Goal: Obtain resource: Obtain resource

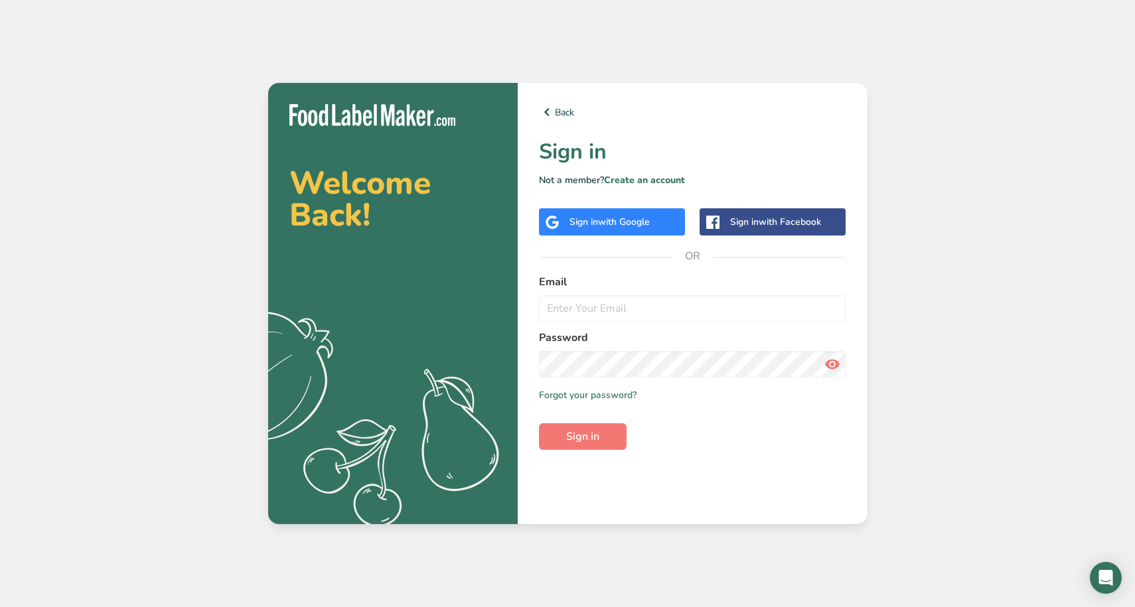
click at [638, 222] on span "with Google" at bounding box center [624, 222] width 52 height 13
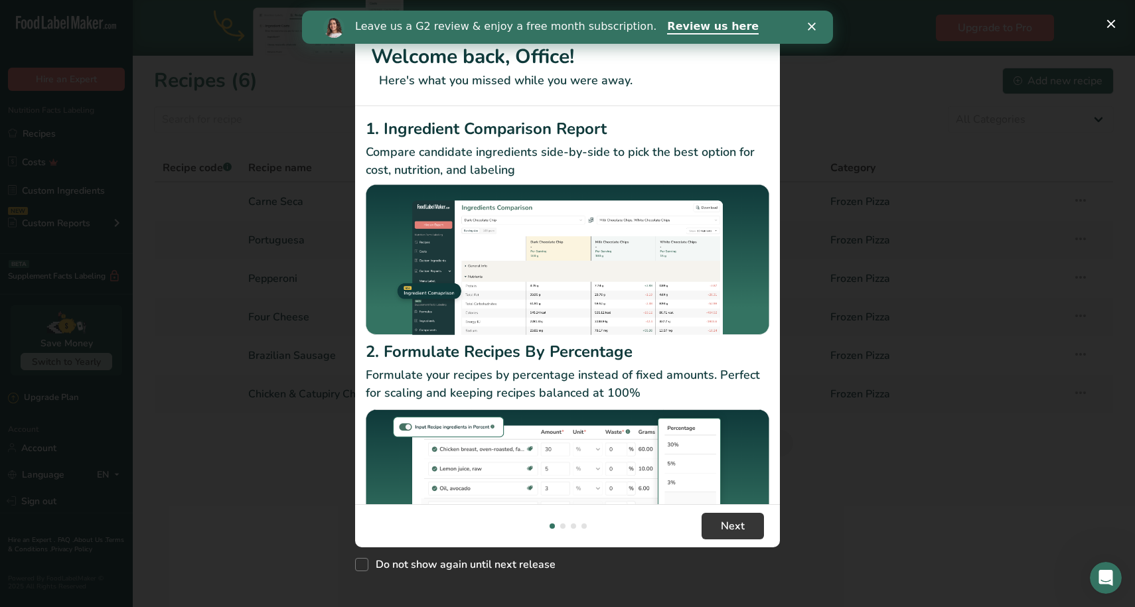
click at [812, 27] on polygon "Close" at bounding box center [812, 27] width 8 height 8
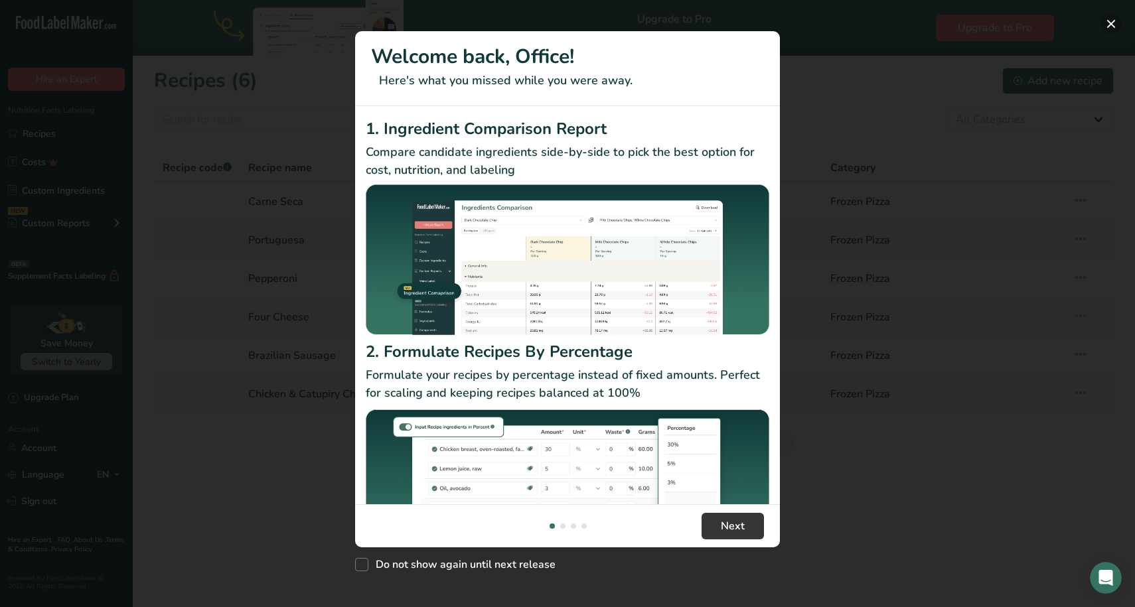
click at [1105, 21] on button "New Features" at bounding box center [1111, 23] width 21 height 21
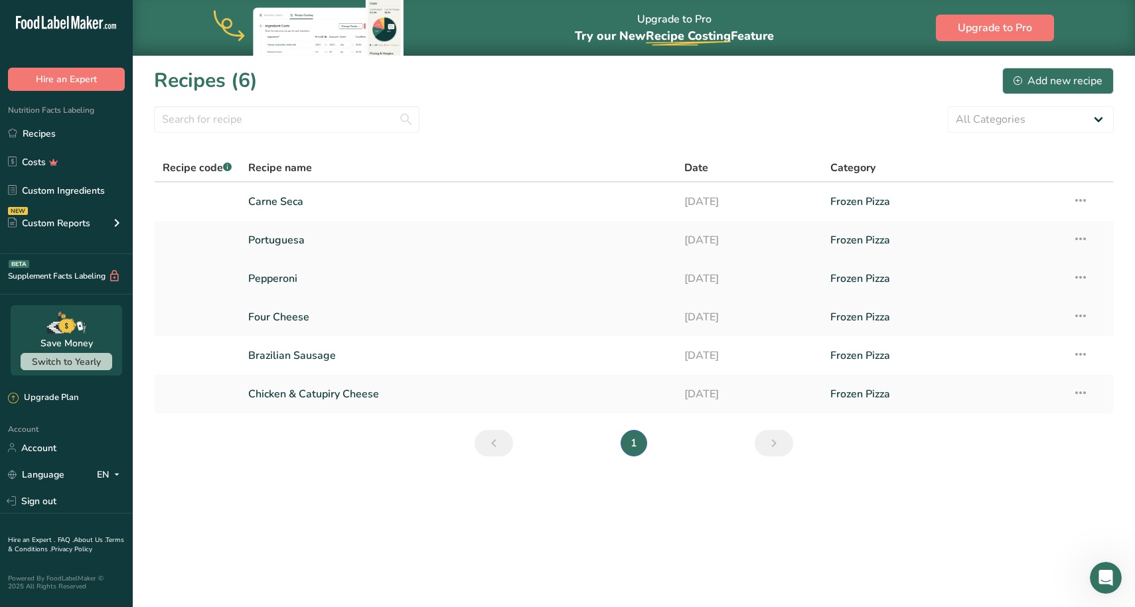
click at [311, 280] on link "Pepperoni" at bounding box center [458, 279] width 421 height 28
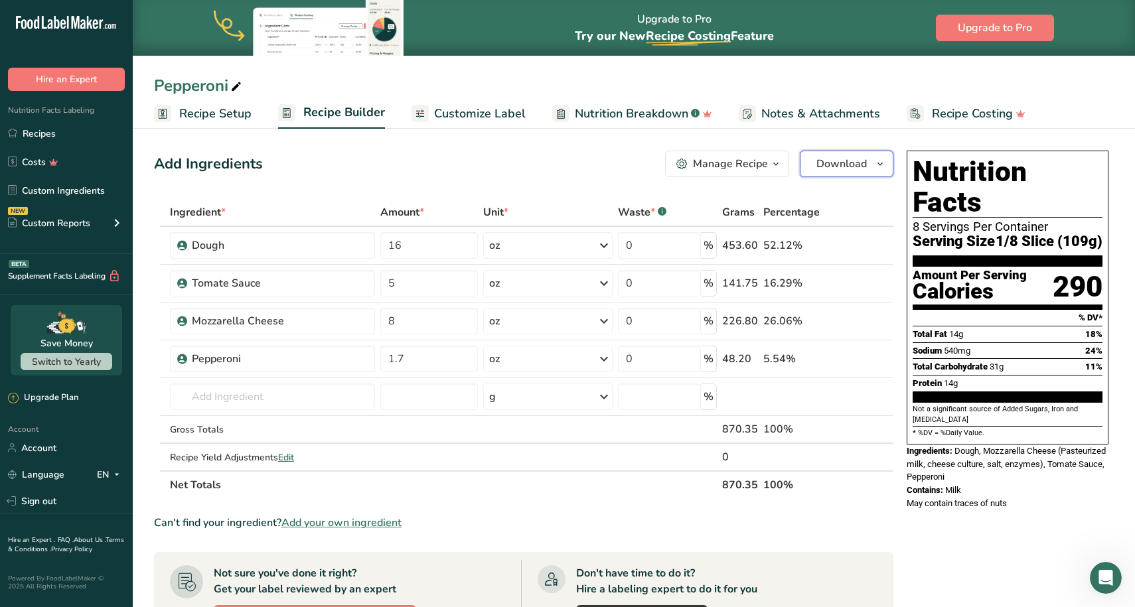
click at [866, 172] on button "Download" at bounding box center [847, 164] width 94 height 27
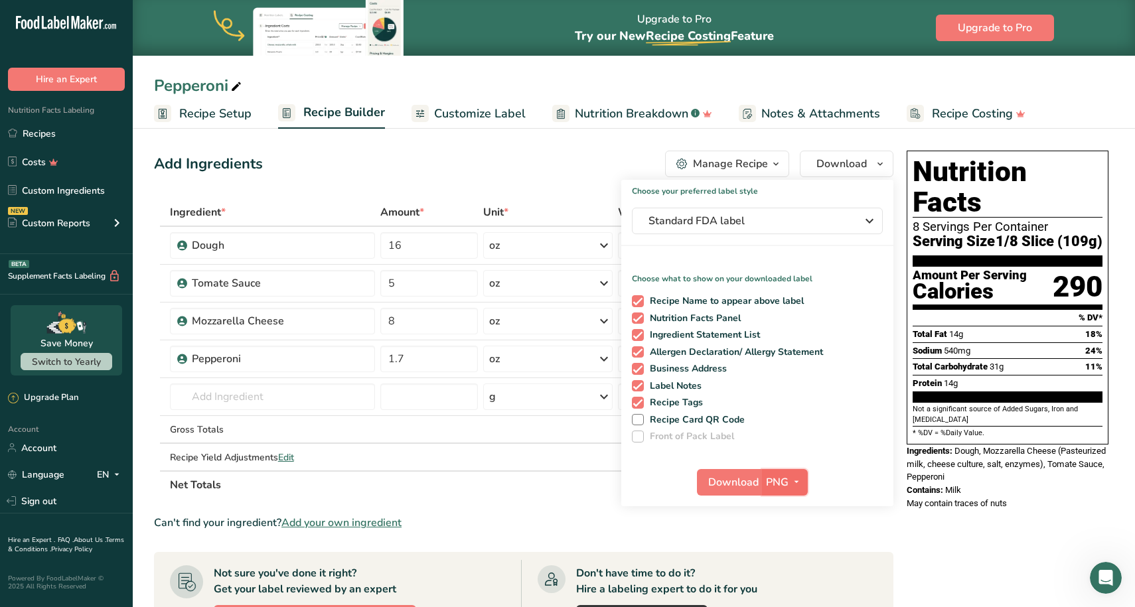
click at [762, 479] on button "PNG" at bounding box center [785, 482] width 46 height 27
click at [791, 507] on link "PNG" at bounding box center [786, 510] width 42 height 22
click at [60, 142] on link "Recipes" at bounding box center [66, 133] width 133 height 25
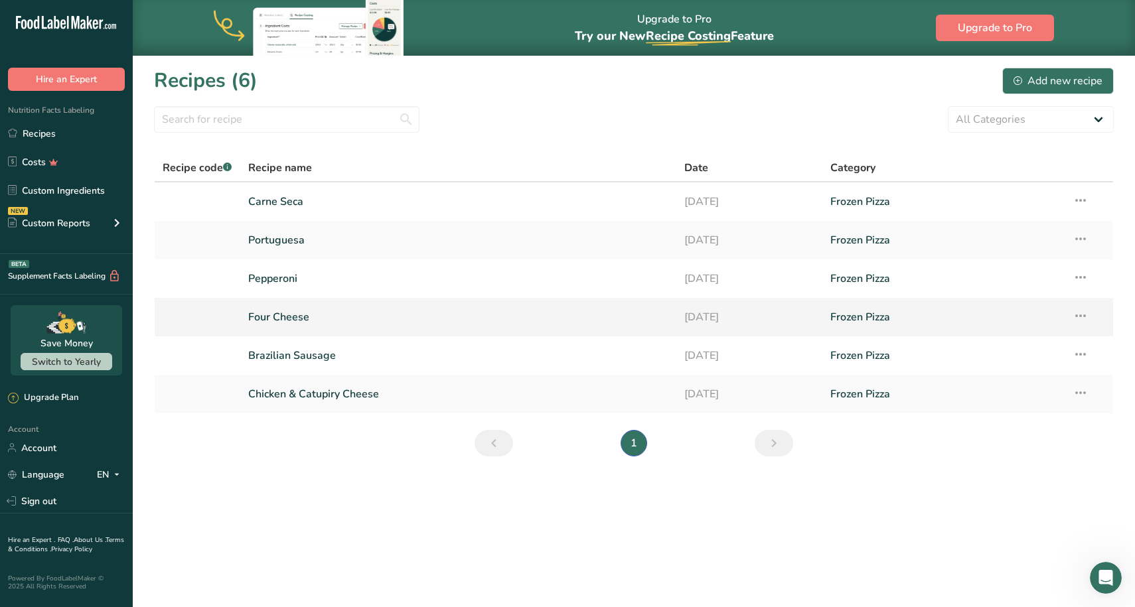
click at [344, 315] on link "Four Cheese" at bounding box center [458, 317] width 421 height 28
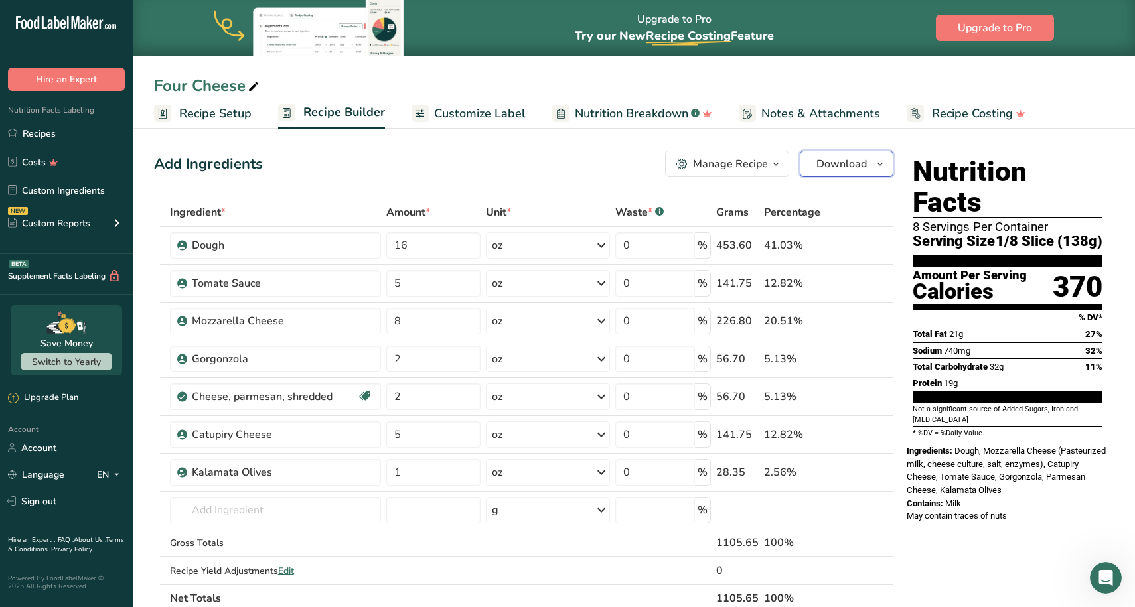
click at [850, 160] on span "Download" at bounding box center [842, 164] width 50 height 16
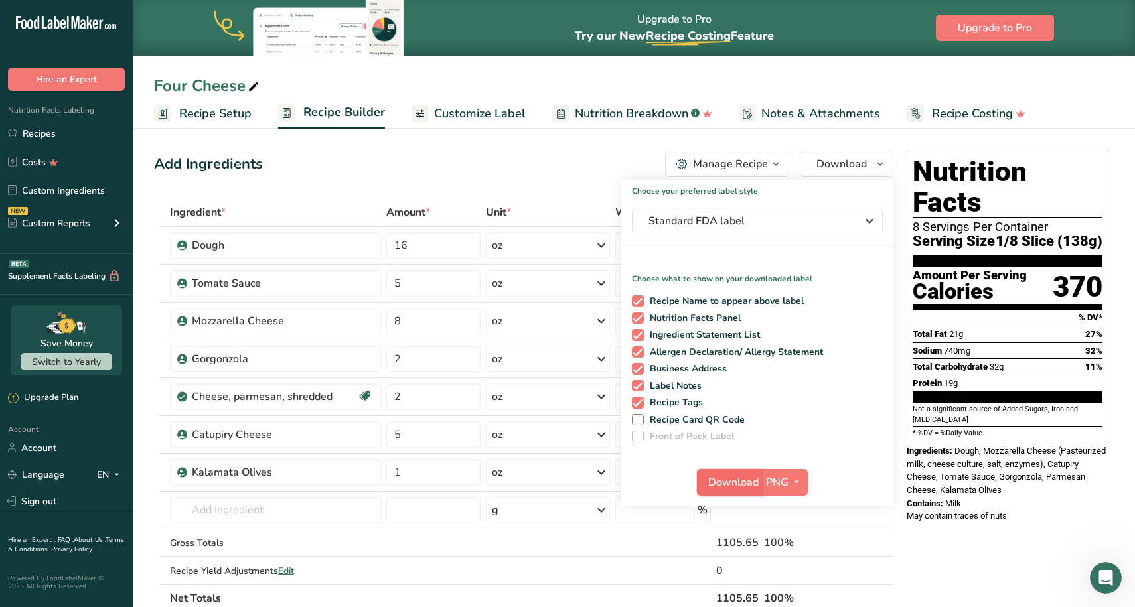
click at [734, 487] on span "Download" at bounding box center [733, 483] width 50 height 16
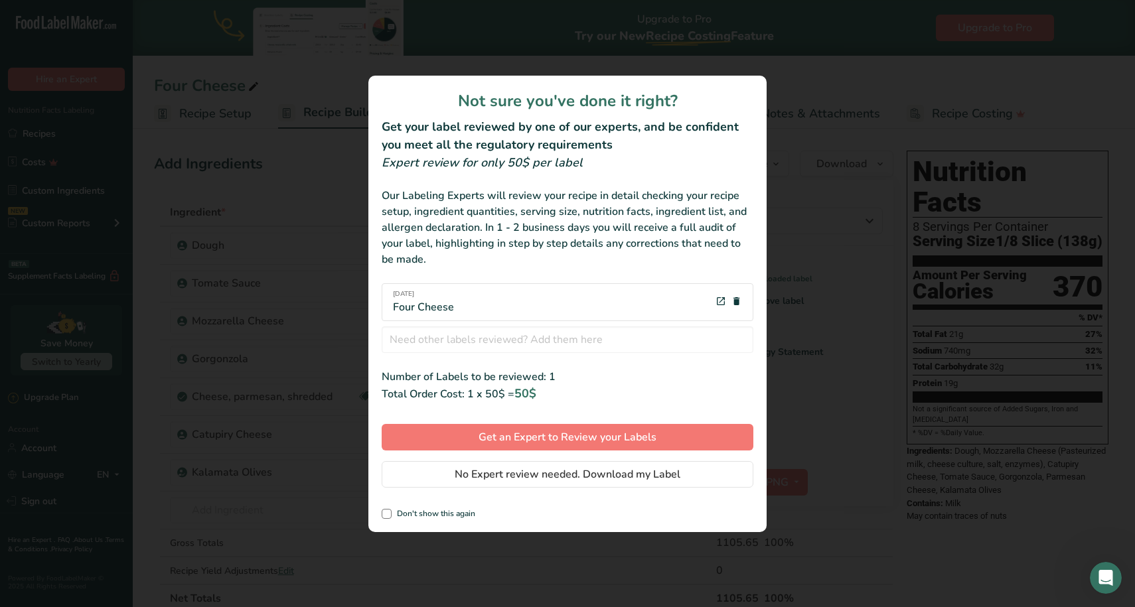
click at [848, 457] on div "review labels modal" at bounding box center [567, 303] width 1135 height 607
click at [831, 297] on div "review labels modal" at bounding box center [567, 303] width 1135 height 607
drag, startPoint x: 471, startPoint y: 483, endPoint x: 582, endPoint y: 526, distance: 119.2
click at [580, 526] on div "Not sure you've done it right? Get your label reviewed by one of our experts, a…" at bounding box center [567, 304] width 398 height 457
drag, startPoint x: 525, startPoint y: 442, endPoint x: 534, endPoint y: 484, distance: 42.7
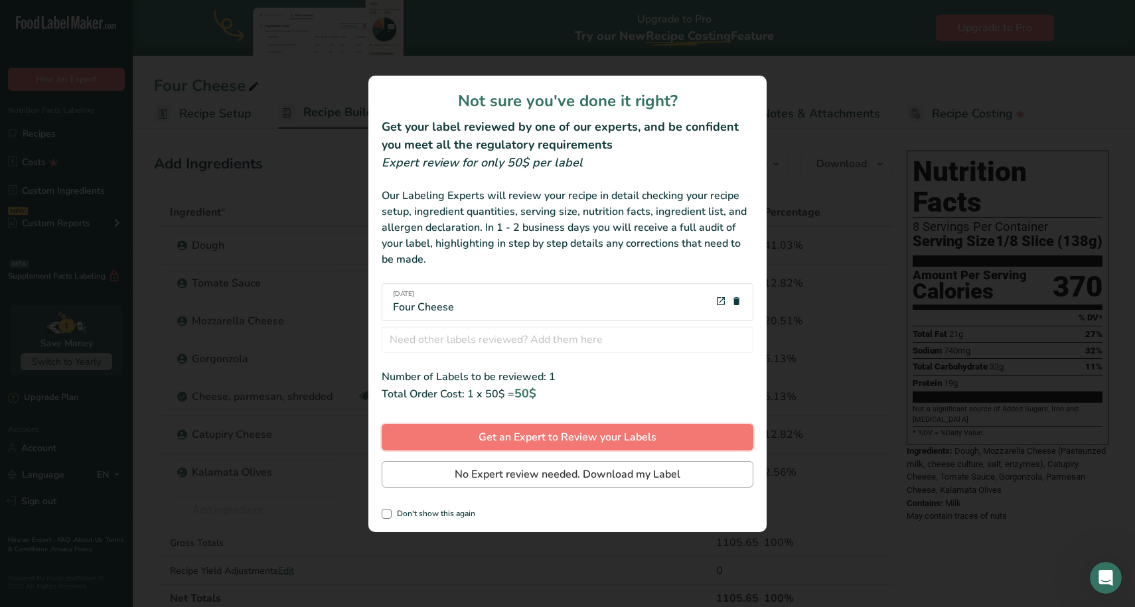
click at [534, 484] on div "Not sure you've done it right? Get your label reviewed by one of our experts, a…" at bounding box center [567, 304] width 398 height 457
click at [521, 477] on span "No Expert review needed. Download my Label" at bounding box center [568, 475] width 226 height 16
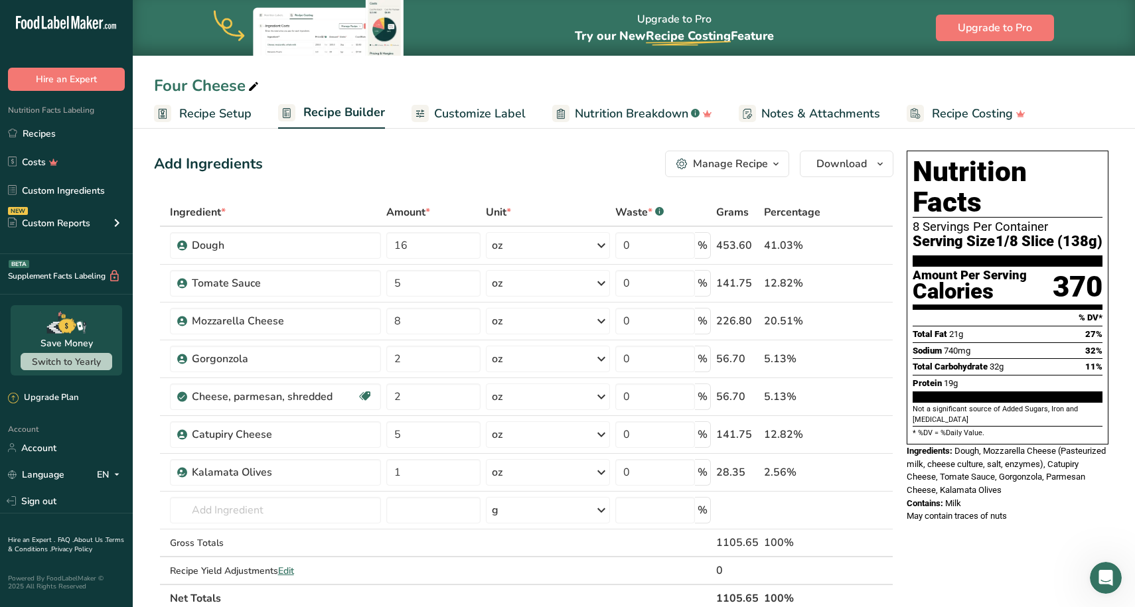
click at [507, 141] on section "Add Ingredients Manage Recipe Delete Recipe Duplicate Recipe Scale Recipe Save …" at bounding box center [634, 596] width 1002 height 944
click at [93, 132] on link "Recipes" at bounding box center [66, 133] width 133 height 25
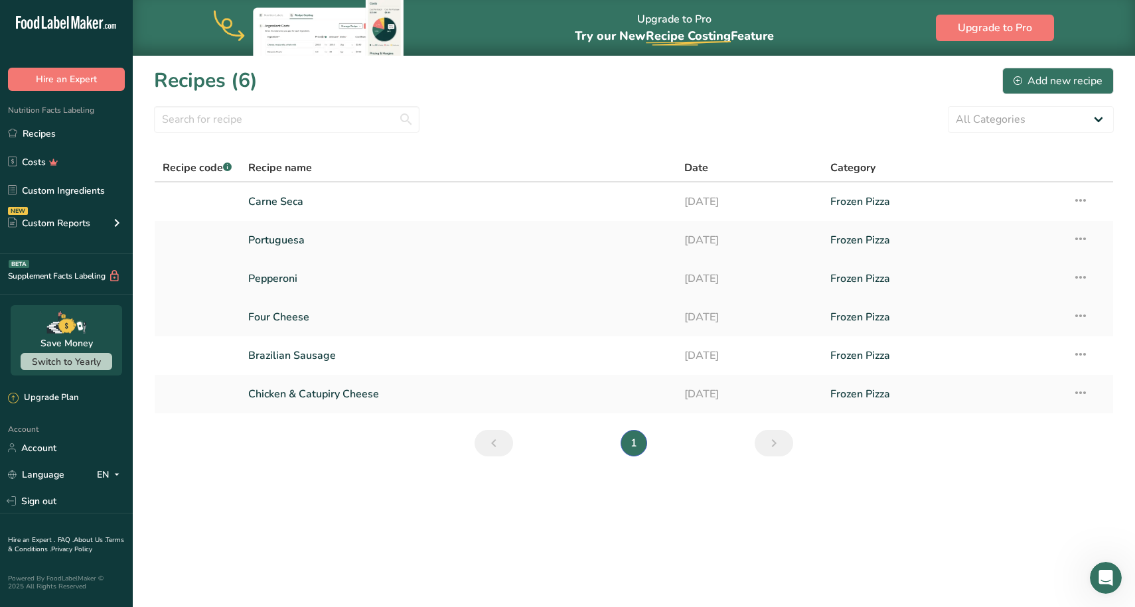
click at [331, 280] on link "Pepperoni" at bounding box center [458, 279] width 421 height 28
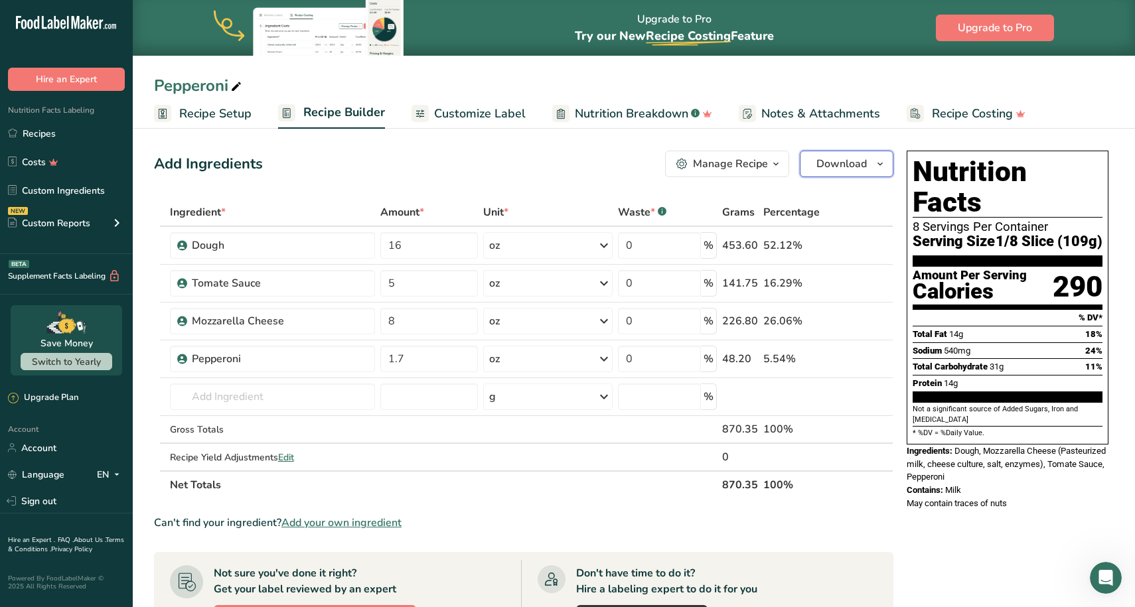
click at [862, 172] on button "Download" at bounding box center [847, 164] width 94 height 27
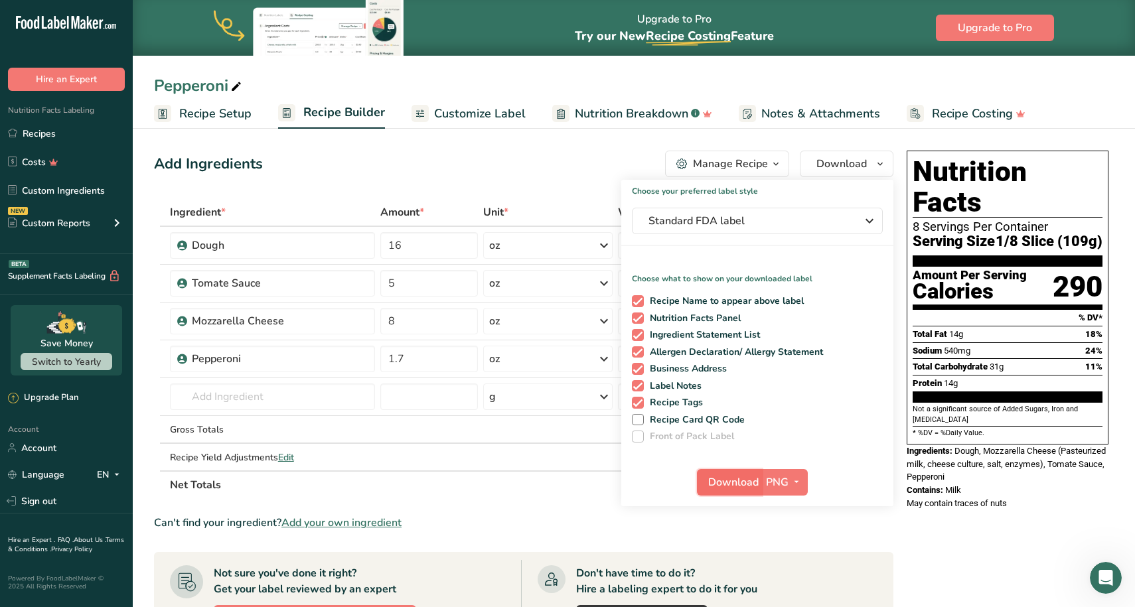
click at [734, 481] on span "Download" at bounding box center [733, 483] width 50 height 16
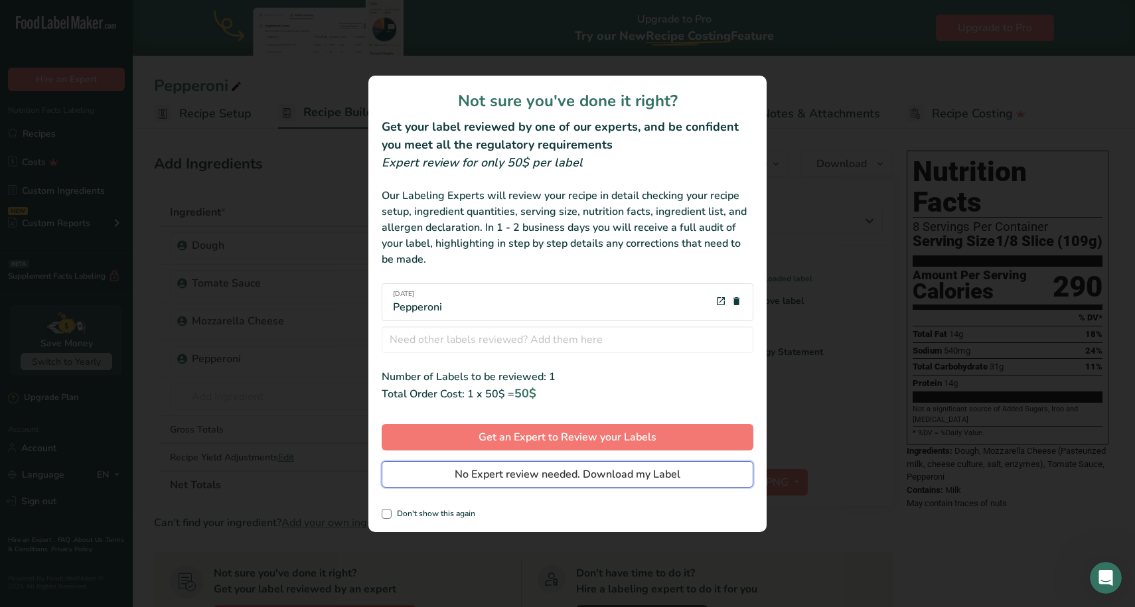
click at [581, 477] on span "No Expert review needed. Download my Label" at bounding box center [568, 475] width 226 height 16
